Goal: Task Accomplishment & Management: Use online tool/utility

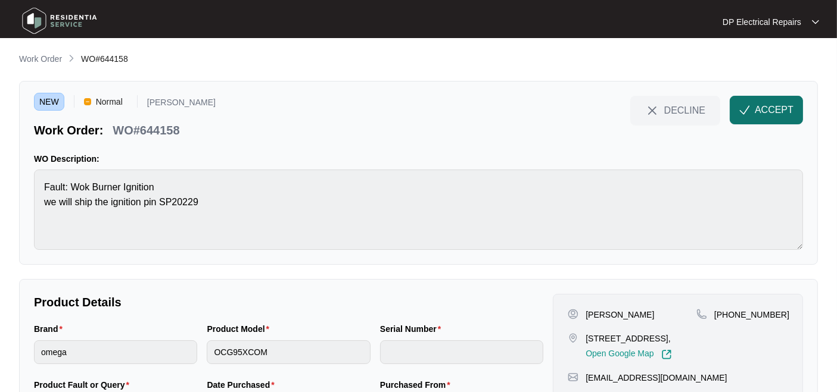
click at [760, 112] on span "ACCEPT" at bounding box center [773, 110] width 39 height 14
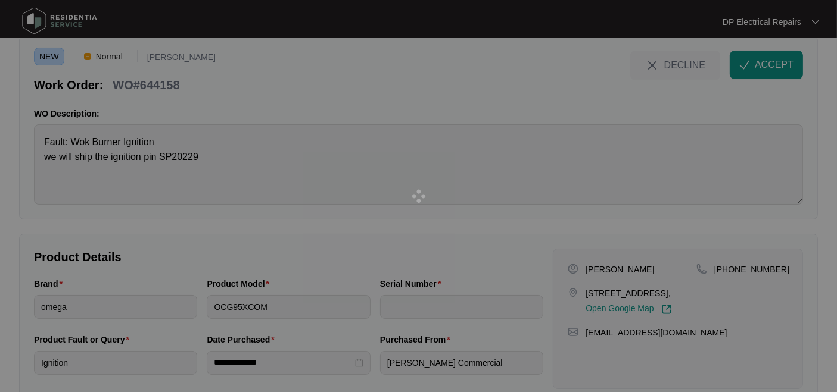
scroll to position [66, 0]
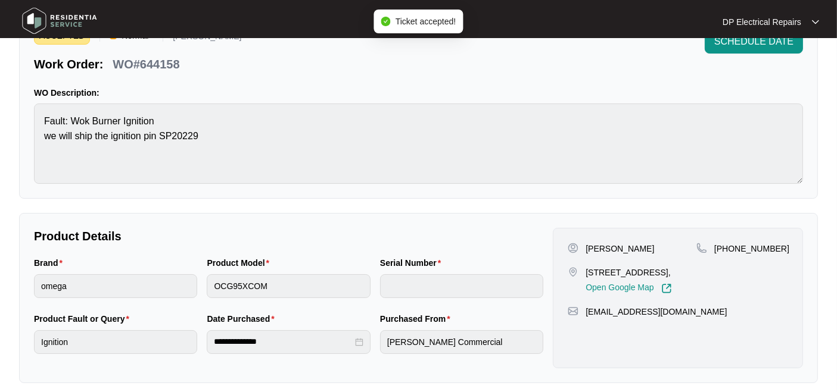
click at [161, 65] on p "WO#644158" at bounding box center [146, 64] width 67 height 17
copy p "644158"
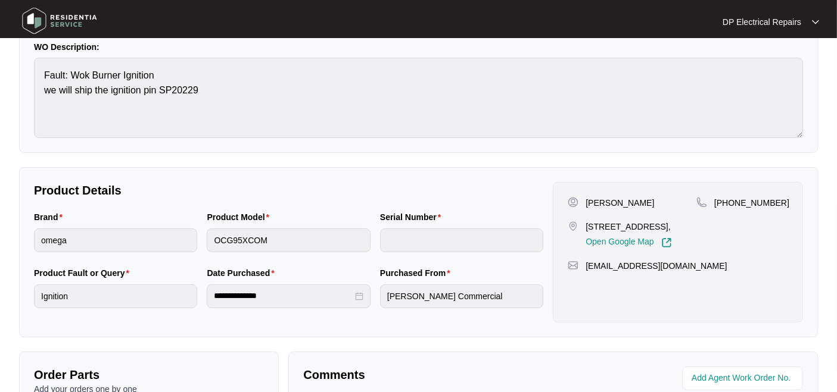
scroll to position [132, 0]
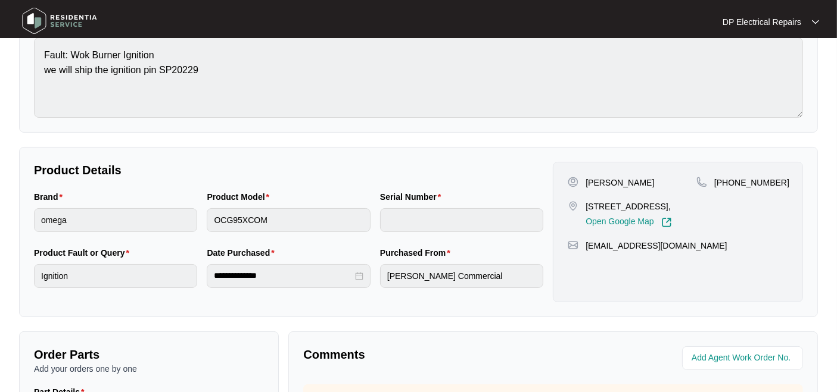
drag, startPoint x: 585, startPoint y: 205, endPoint x: 638, endPoint y: 216, distance: 53.5
click at [638, 213] on p "[STREET_ADDRESS]," at bounding box center [628, 207] width 86 height 12
copy p "[STREET_ADDRESS],"
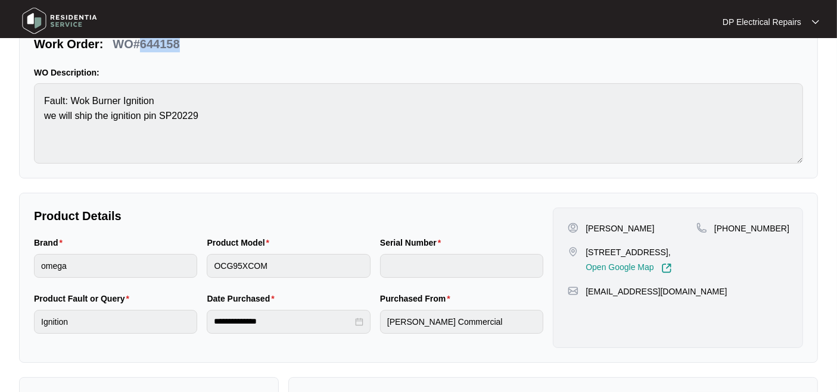
scroll to position [66, 0]
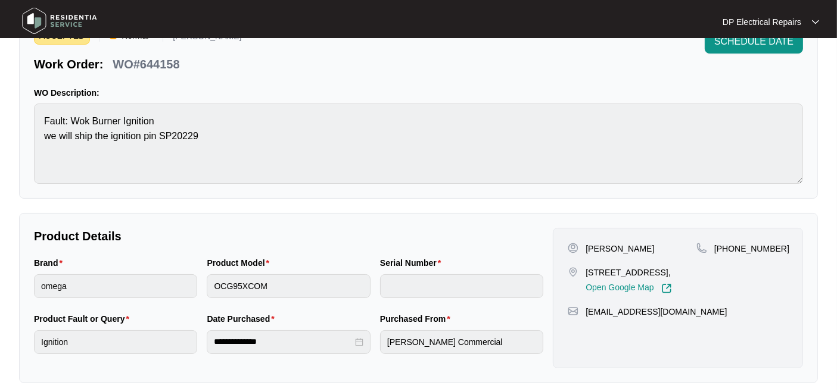
click at [212, 207] on div "**********" at bounding box center [418, 351] width 799 height 730
drag, startPoint x: 728, startPoint y: 244, endPoint x: 786, endPoint y: 245, distance: 58.4
click at [786, 245] on div "[PHONE_NUMBER]" at bounding box center [742, 249] width 92 height 12
copy p "423294626"
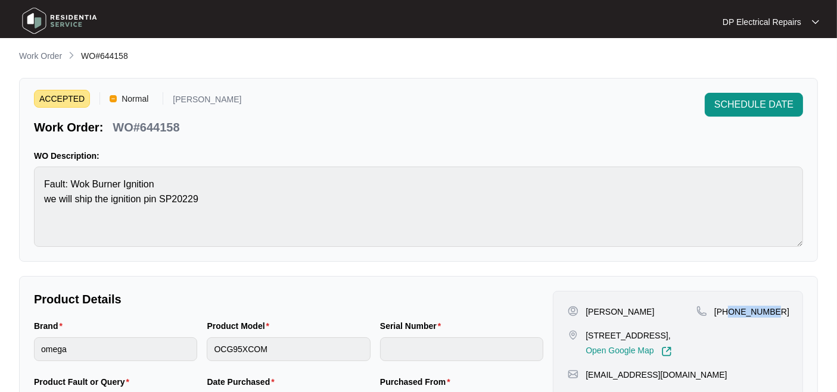
scroll to position [0, 0]
